Goal: Check status

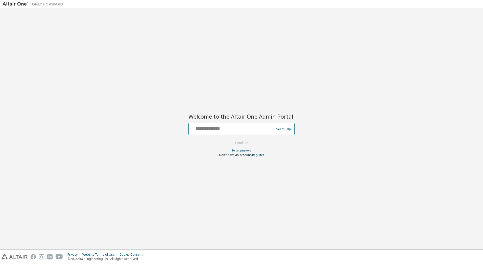
click at [202, 129] on input "text" at bounding box center [232, 127] width 83 height 7
type input "**********"
click at [246, 144] on button "Continue" at bounding box center [241, 143] width 23 height 8
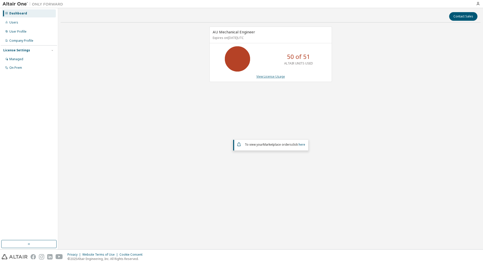
click at [271, 76] on link "View License Usage" at bounding box center [270, 76] width 29 height 4
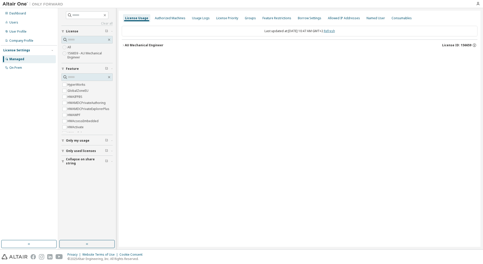
click at [335, 32] on link "Refresh" at bounding box center [329, 31] width 11 height 4
click at [124, 45] on icon "button" at bounding box center [123, 45] width 3 height 3
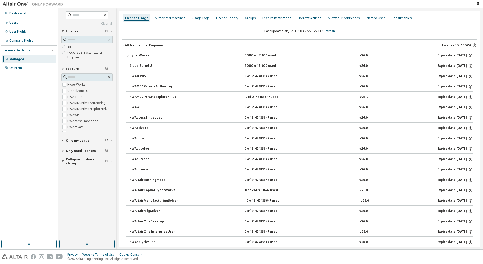
click at [129, 56] on icon "button" at bounding box center [127, 55] width 3 height 3
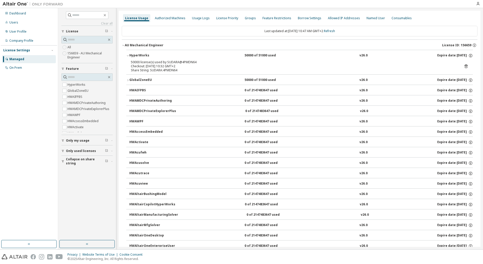
click at [129, 56] on icon "button" at bounding box center [127, 55] width 3 height 3
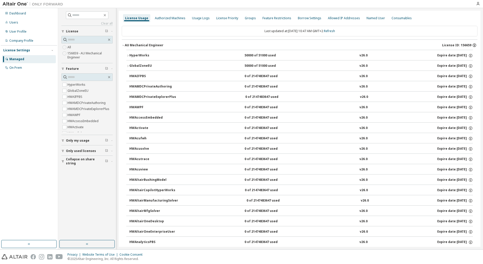
click at [474, 45] on icon "button" at bounding box center [474, 44] width 1 height 1
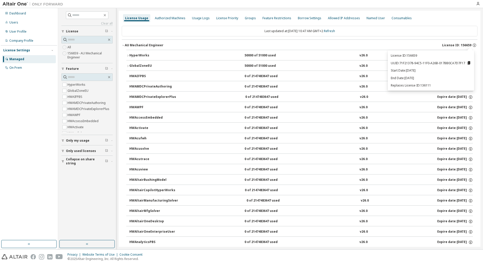
click at [436, 20] on div "License Usage Authorized Machines Usage Logs License Priority Groups Feature Re…" at bounding box center [299, 18] width 355 height 9
